Goal: Transaction & Acquisition: Subscribe to service/newsletter

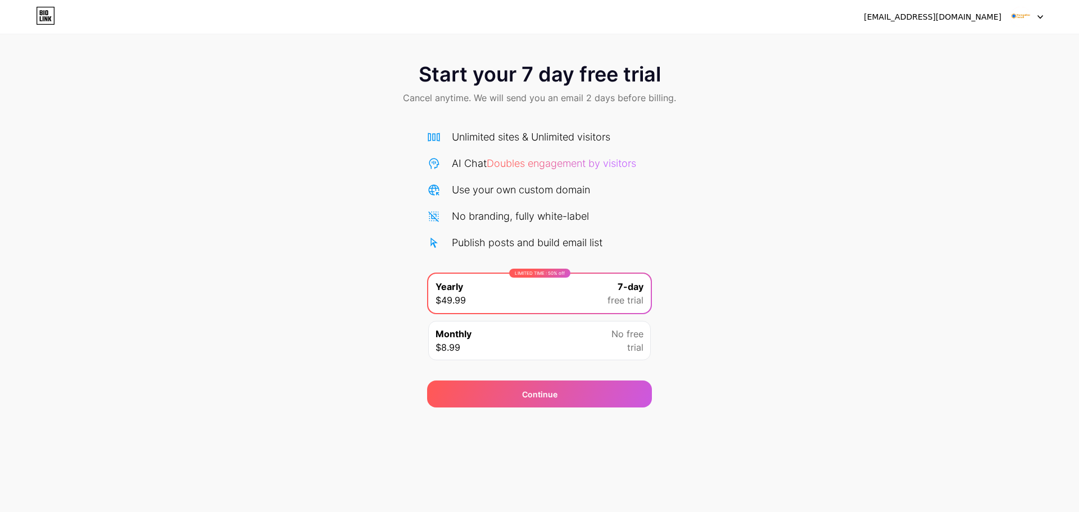
click at [996, 22] on div "[EMAIL_ADDRESS][DOMAIN_NAME]" at bounding box center [933, 17] width 138 height 12
click at [515, 142] on div "Unlimited sites & Unlimited visitors" at bounding box center [531, 136] width 158 height 15
click at [955, 21] on div "[EMAIL_ADDRESS][DOMAIN_NAME]" at bounding box center [933, 17] width 138 height 12
click at [1026, 15] on img at bounding box center [1020, 16] width 21 height 21
click at [44, 23] on icon at bounding box center [45, 16] width 19 height 18
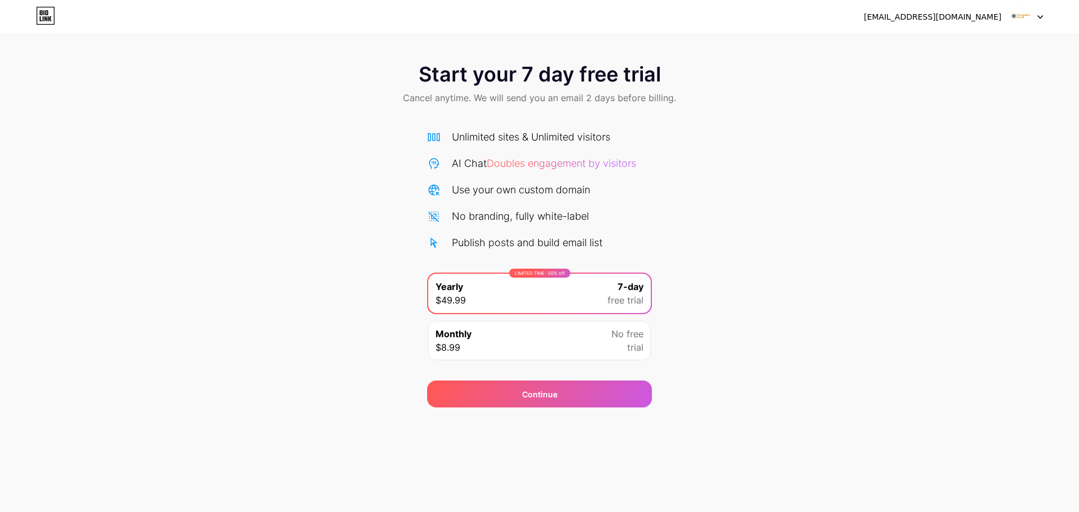
click at [40, 16] on icon at bounding box center [45, 16] width 19 height 18
click at [44, 16] on icon at bounding box center [45, 16] width 19 height 18
click at [1023, 19] on img at bounding box center [1020, 16] width 21 height 21
